Goal: Information Seeking & Learning: Learn about a topic

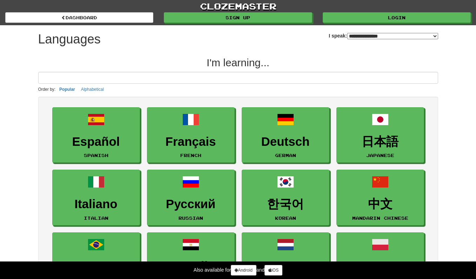
select select "*******"
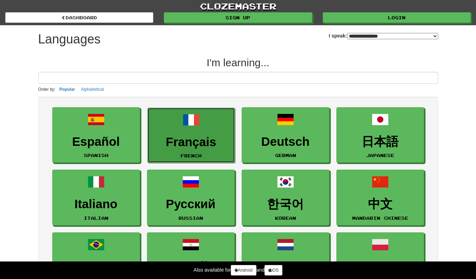
click at [202, 123] on link "Français French" at bounding box center [191, 136] width 88 height 56
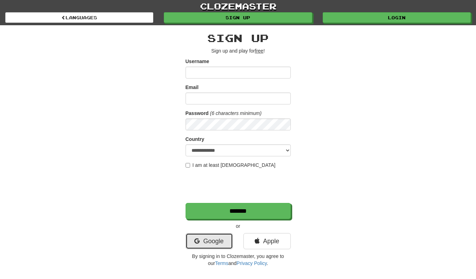
click at [213, 240] on link "Google" at bounding box center [209, 241] width 47 height 16
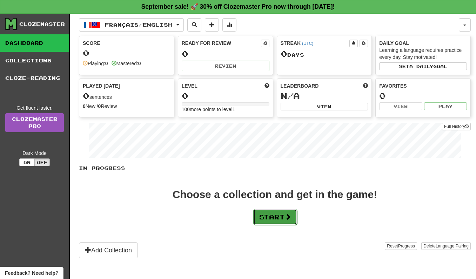
click at [284, 224] on button "Start" at bounding box center [275, 217] width 44 height 16
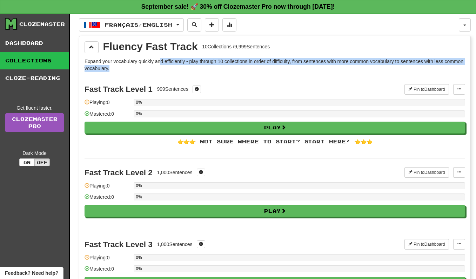
drag, startPoint x: 160, startPoint y: 63, endPoint x: 245, endPoint y: 81, distance: 86.1
click at [245, 81] on div "Fast Track Level 1 999 Sentences Pin to Dashboard Pin to Dashboard Manage Sente…" at bounding box center [275, 116] width 381 height 83
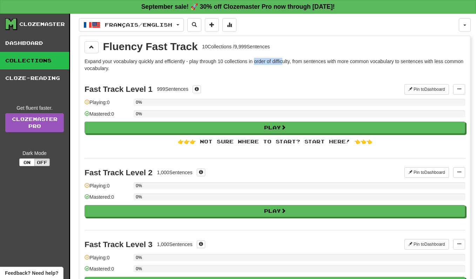
drag, startPoint x: 256, startPoint y: 62, endPoint x: 286, endPoint y: 64, distance: 29.9
click at [286, 64] on p "Expand your vocabulary quickly and efficiently - play through 10 collections in…" at bounding box center [275, 65] width 381 height 14
click at [93, 48] on span at bounding box center [91, 47] width 5 height 5
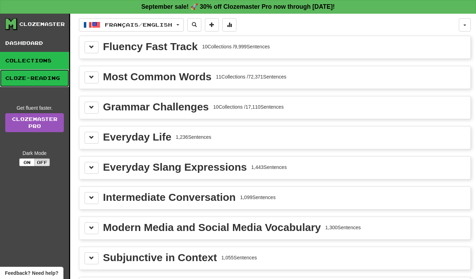
click at [29, 78] on link "Cloze-Reading" at bounding box center [34, 79] width 69 height 18
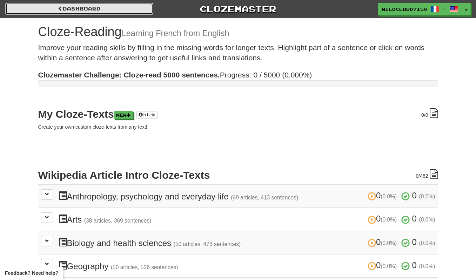
click at [85, 11] on link "Dashboard" at bounding box center [79, 9] width 148 height 12
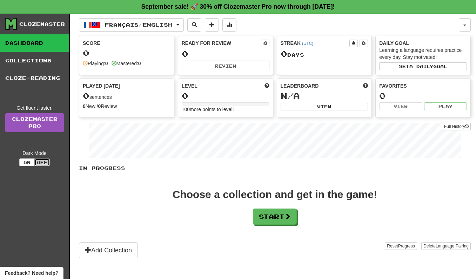
click at [43, 161] on button "Off" at bounding box center [41, 163] width 15 height 8
click at [30, 164] on button "On" at bounding box center [26, 163] width 15 height 8
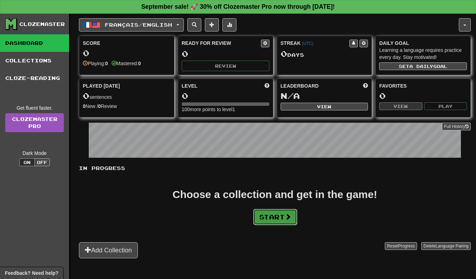
click at [263, 216] on button "Start" at bounding box center [275, 217] width 44 height 16
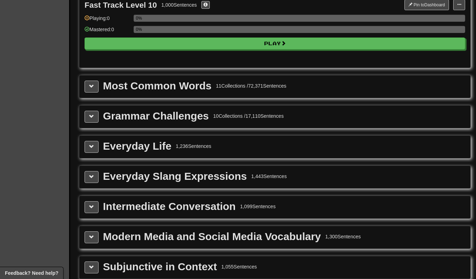
scroll to position [742, 0]
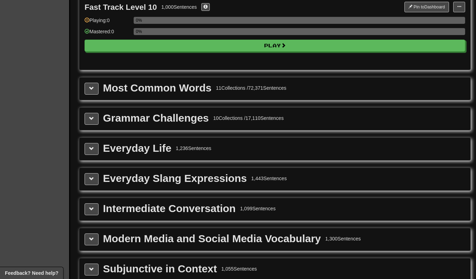
click at [100, 122] on div "Grammar Challenges 10 Collections / 17,110 Sentences" at bounding box center [275, 119] width 381 height 12
click at [93, 119] on span at bounding box center [91, 118] width 5 height 5
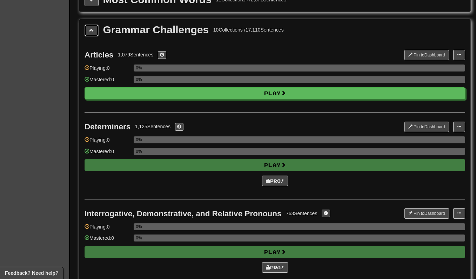
scroll to position [834, 0]
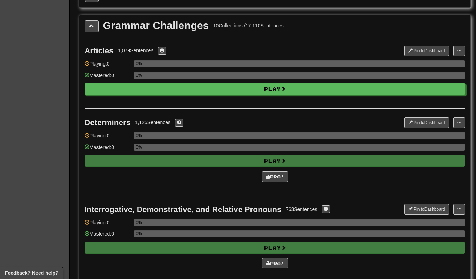
click at [237, 100] on div "Articles 1,079 Sentences Pin to Dashboard Pin to Dashboard Manage Sentences Pla…" at bounding box center [275, 73] width 381 height 72
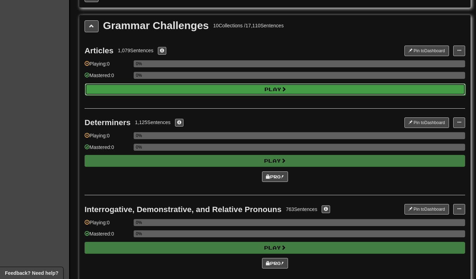
click at [242, 94] on button "Play" at bounding box center [275, 90] width 381 height 12
select select "**"
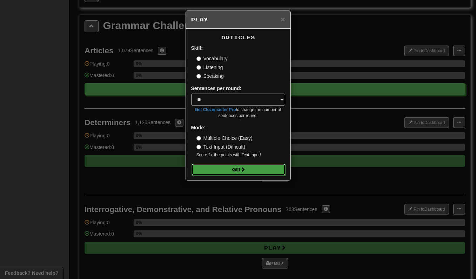
click at [220, 169] on button "Go" at bounding box center [239, 170] width 94 height 12
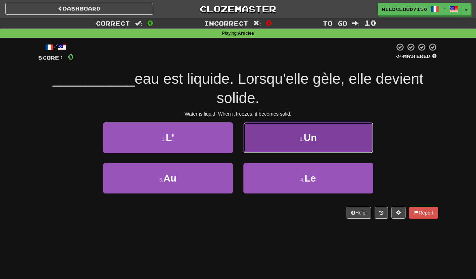
click at [314, 137] on span "Un" at bounding box center [310, 137] width 13 height 11
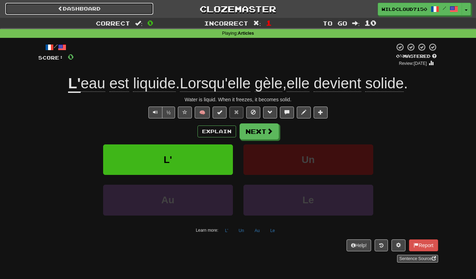
click at [48, 11] on link "Dashboard" at bounding box center [79, 9] width 148 height 12
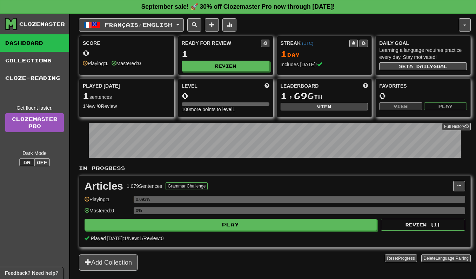
click at [23, 31] on div "Clozemaster Dashboard Collections Cloze-Reading Get fluent faster. Clozemaster …" at bounding box center [35, 155] width 70 height 283
click at [31, 22] on div "Clozemaster" at bounding box center [42, 24] width 46 height 7
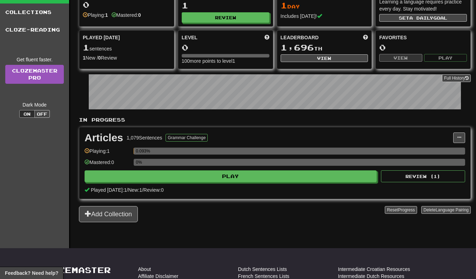
scroll to position [49, 0]
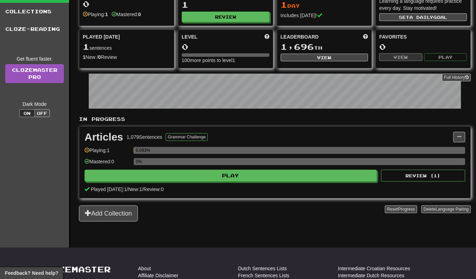
click at [452, 137] on div "Articles 1,079 Sentences Grammar Challenge" at bounding box center [269, 137] width 369 height 11
click at [453, 137] on div "Articles 1,079 Sentences Grammar Challenge" at bounding box center [269, 137] width 369 height 11
click at [458, 139] on span at bounding box center [459, 137] width 4 height 4
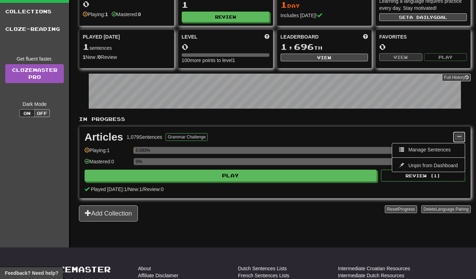
click at [458, 139] on span at bounding box center [459, 137] width 4 height 4
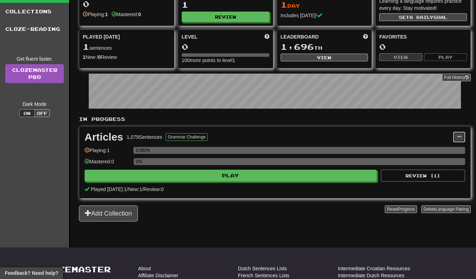
click at [458, 139] on span at bounding box center [459, 137] width 4 height 4
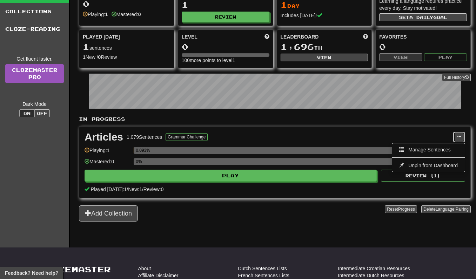
click at [458, 139] on span at bounding box center [459, 137] width 4 height 4
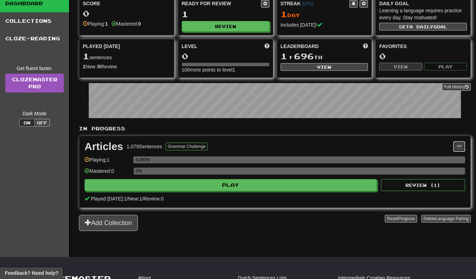
scroll to position [0, 0]
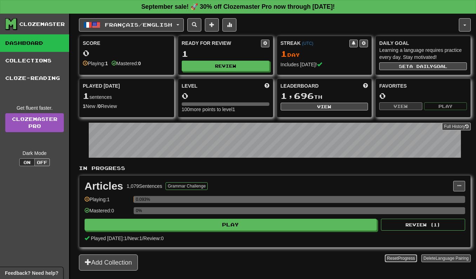
click at [408, 255] on button "Reset Progress" at bounding box center [401, 259] width 32 height 8
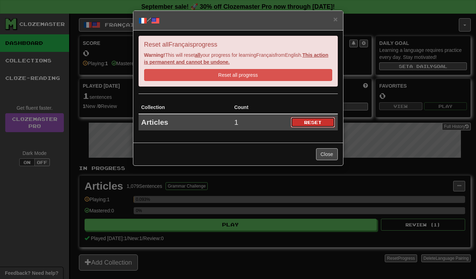
click at [297, 120] on button "Reset" at bounding box center [313, 122] width 44 height 11
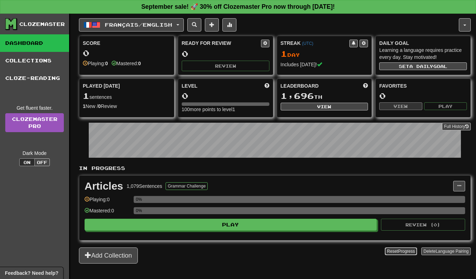
click at [399, 253] on span "Progress" at bounding box center [406, 251] width 17 height 5
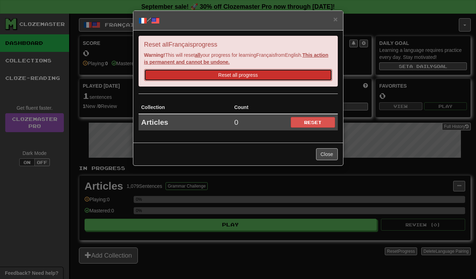
click at [250, 74] on button "Reset all progress" at bounding box center [238, 75] width 188 height 12
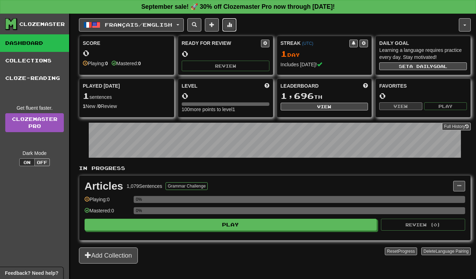
click at [232, 27] on span at bounding box center [229, 24] width 5 height 5
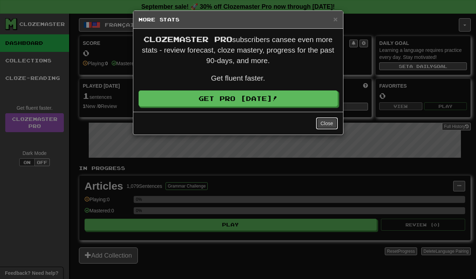
click at [330, 127] on button "Close" at bounding box center [327, 124] width 22 height 12
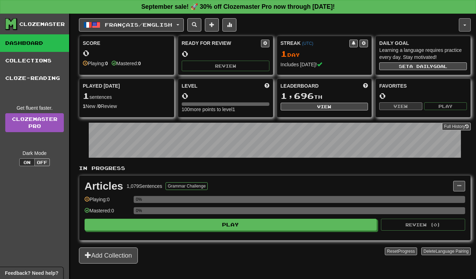
click at [463, 24] on button "button" at bounding box center [465, 24] width 12 height 13
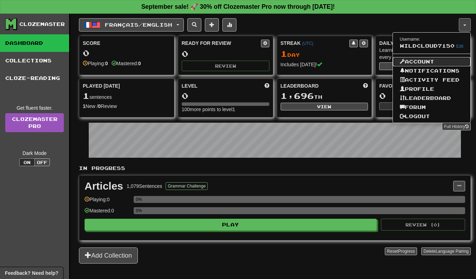
click at [422, 58] on link "Account" at bounding box center [432, 61] width 78 height 9
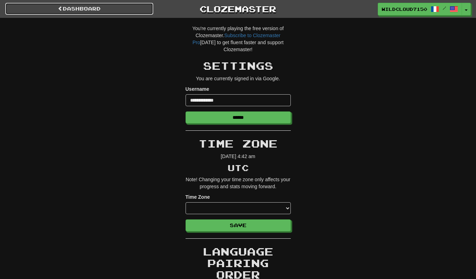
click at [128, 12] on link "Dashboard" at bounding box center [79, 9] width 148 height 12
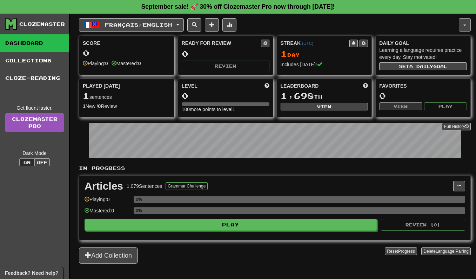
click at [465, 30] on button "button" at bounding box center [465, 24] width 12 height 13
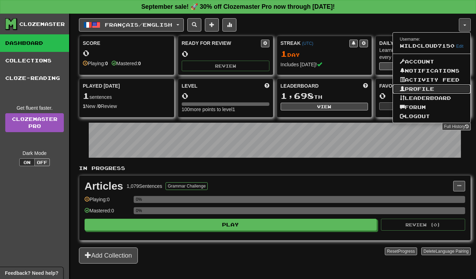
click at [432, 86] on link "Profile" at bounding box center [432, 89] width 78 height 9
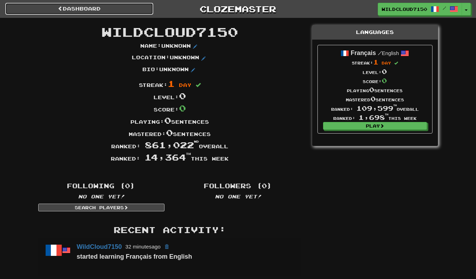
click at [128, 14] on link "Dashboard" at bounding box center [79, 9] width 148 height 12
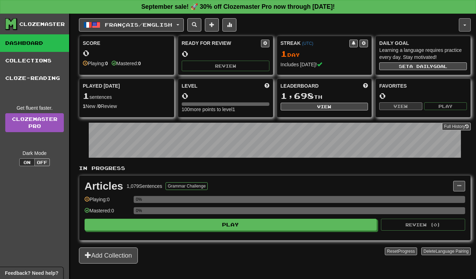
click at [468, 24] on button "button" at bounding box center [465, 24] width 12 height 13
click at [216, 29] on button at bounding box center [212, 24] width 14 height 13
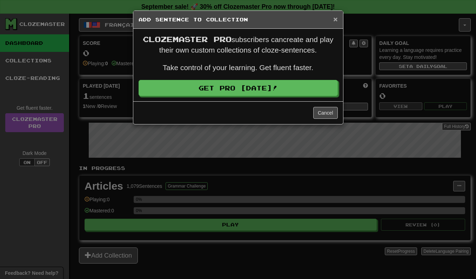
click at [334, 22] on span "×" at bounding box center [336, 19] width 4 height 8
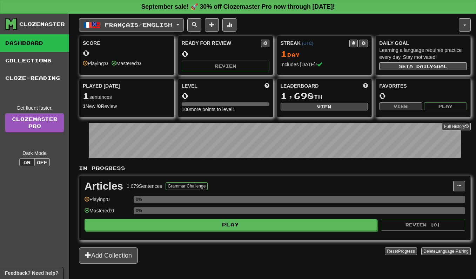
click at [172, 24] on span "Français / English" at bounding box center [138, 25] width 67 height 6
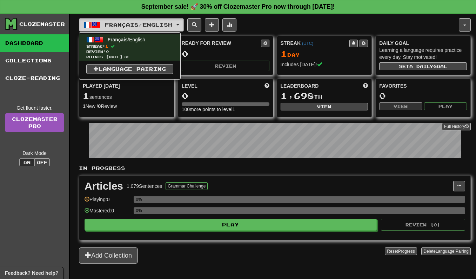
click at [172, 24] on span "Français / English" at bounding box center [138, 25] width 67 height 6
